Goal: Task Accomplishment & Management: Complete application form

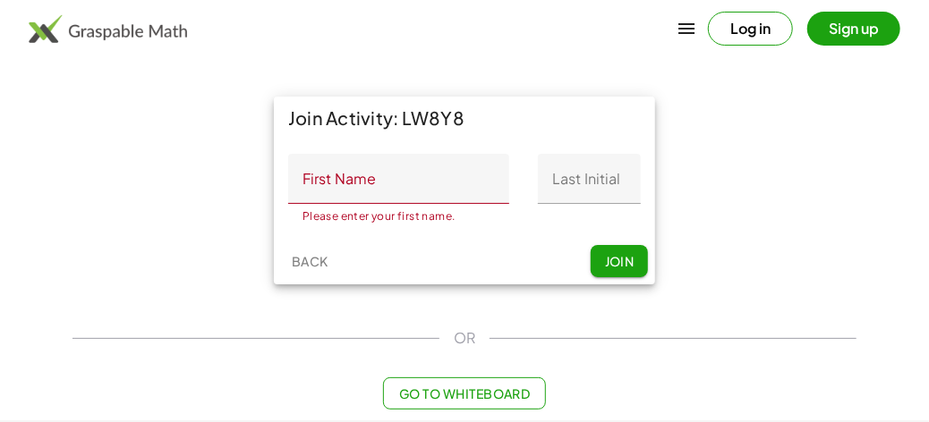
click at [356, 174] on input "First Name" at bounding box center [398, 179] width 221 height 50
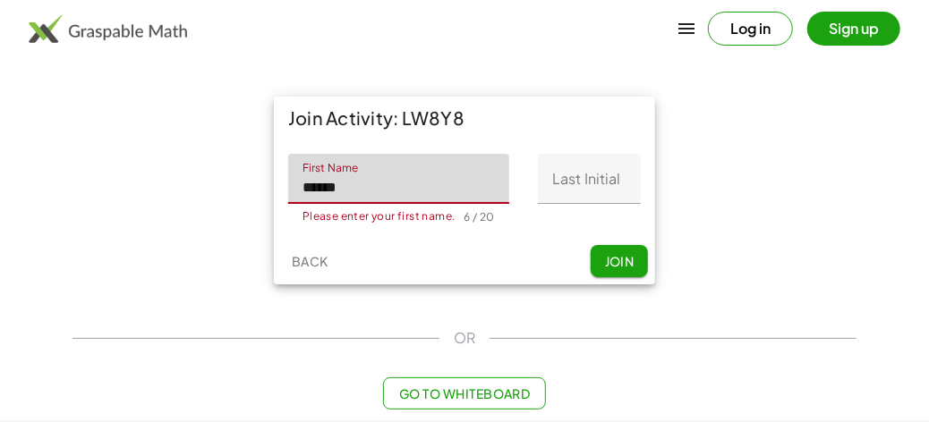
type input "******"
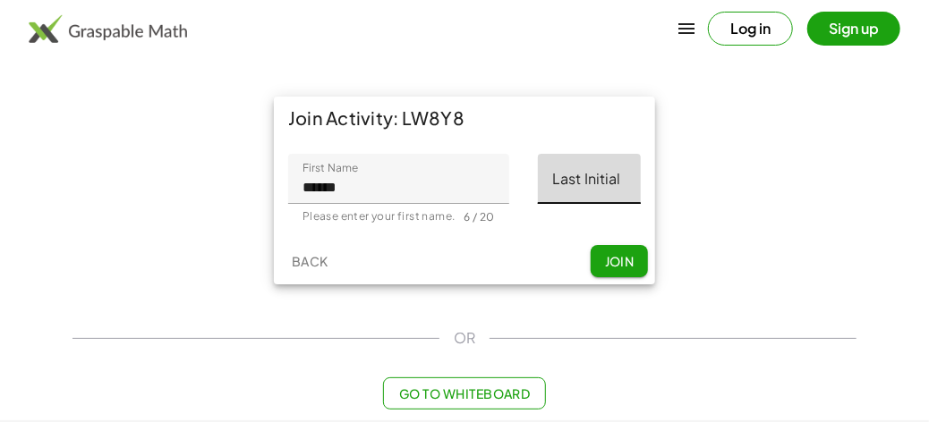
click at [551, 191] on input "Last Initial" at bounding box center [589, 179] width 103 height 50
type input "*"
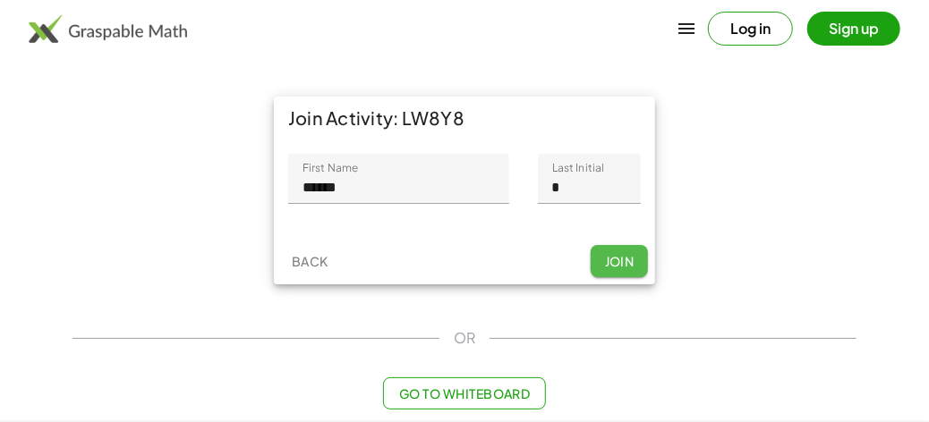
click at [612, 258] on span "Join" at bounding box center [619, 261] width 30 height 16
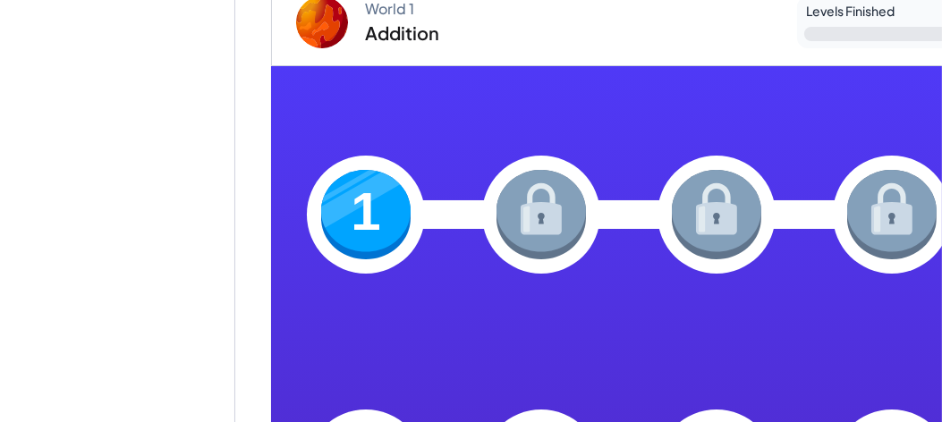
scroll to position [358, 0]
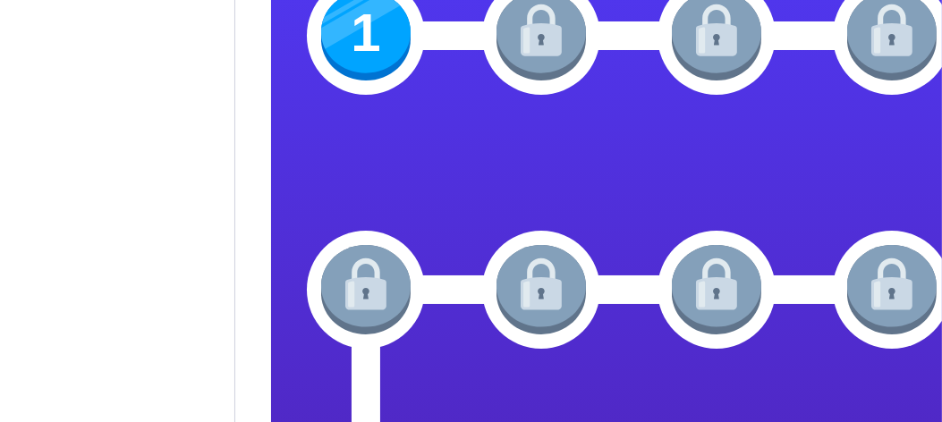
click at [357, 37] on img at bounding box center [365, 35] width 89 height 89
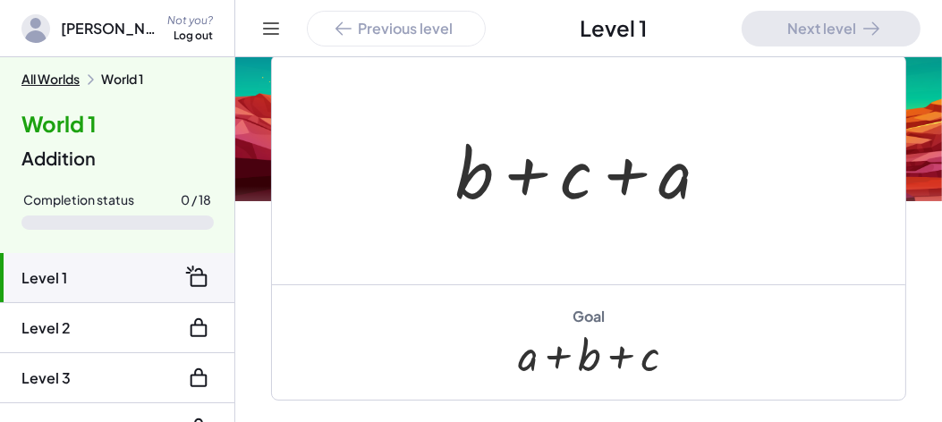
scroll to position [447, 0]
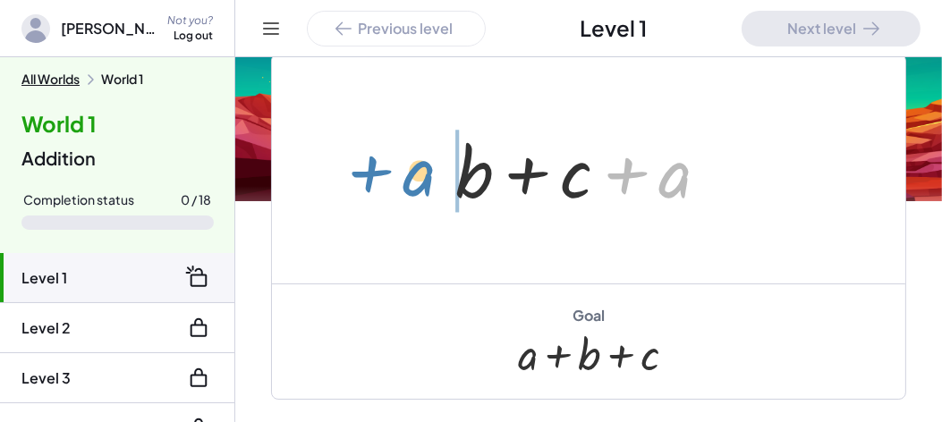
drag, startPoint x: 670, startPoint y: 173, endPoint x: 414, endPoint y: 165, distance: 256.1
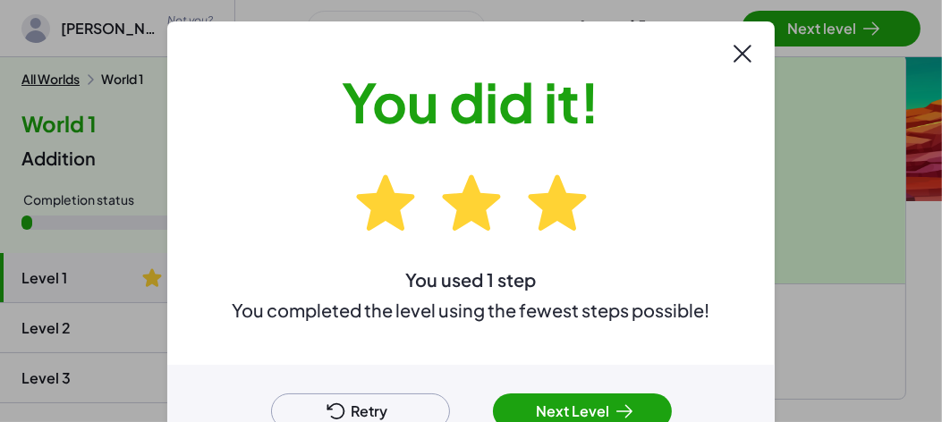
click at [538, 405] on button "Next Level" at bounding box center [582, 412] width 179 height 36
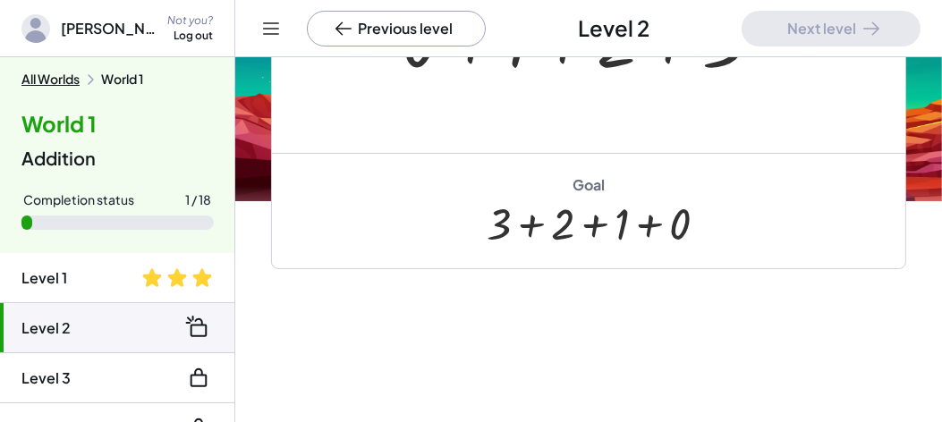
scroll to position [339, 0]
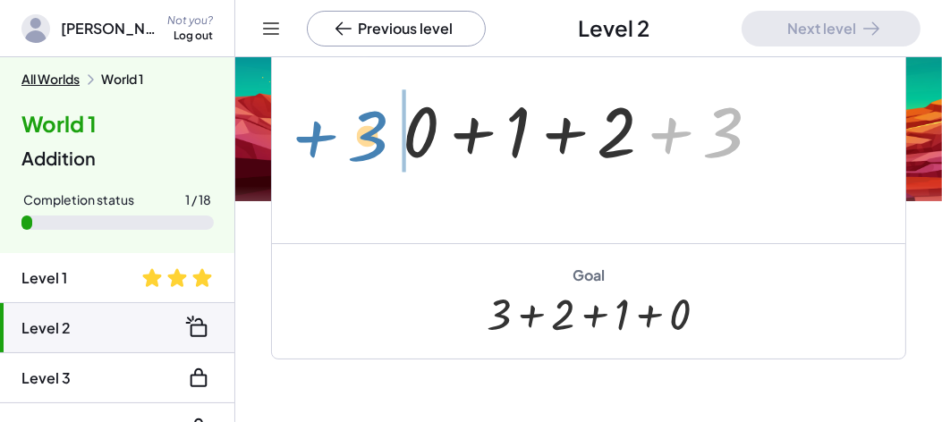
drag, startPoint x: 731, startPoint y: 134, endPoint x: 377, endPoint y: 137, distance: 354.4
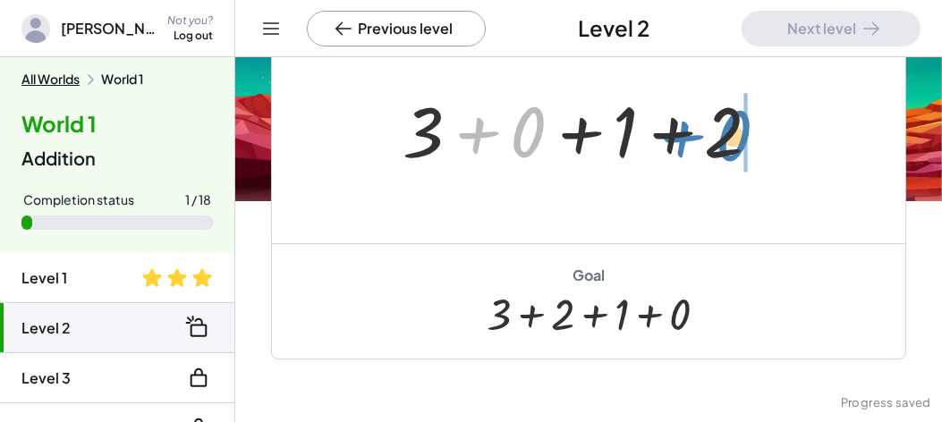
drag, startPoint x: 525, startPoint y: 136, endPoint x: 712, endPoint y: 130, distance: 187.1
click at [712, 130] on div at bounding box center [589, 129] width 390 height 92
